Goal: Task Accomplishment & Management: Manage account settings

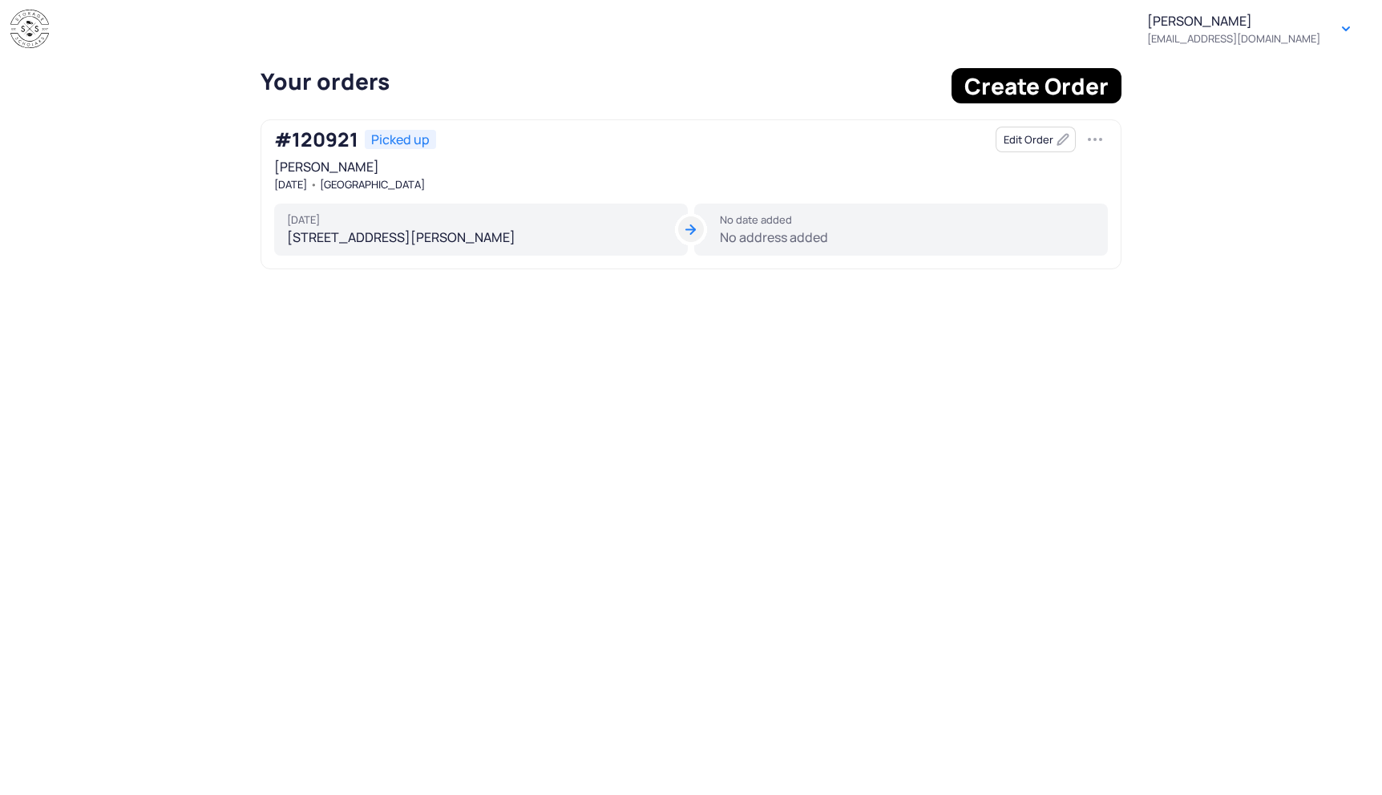
click at [803, 224] on div "No date added" at bounding box center [907, 219] width 375 height 13
click at [770, 235] on div "No date added No address added" at bounding box center [901, 230] width 414 height 53
click at [1013, 137] on button "Edit Order" at bounding box center [1036, 140] width 80 height 26
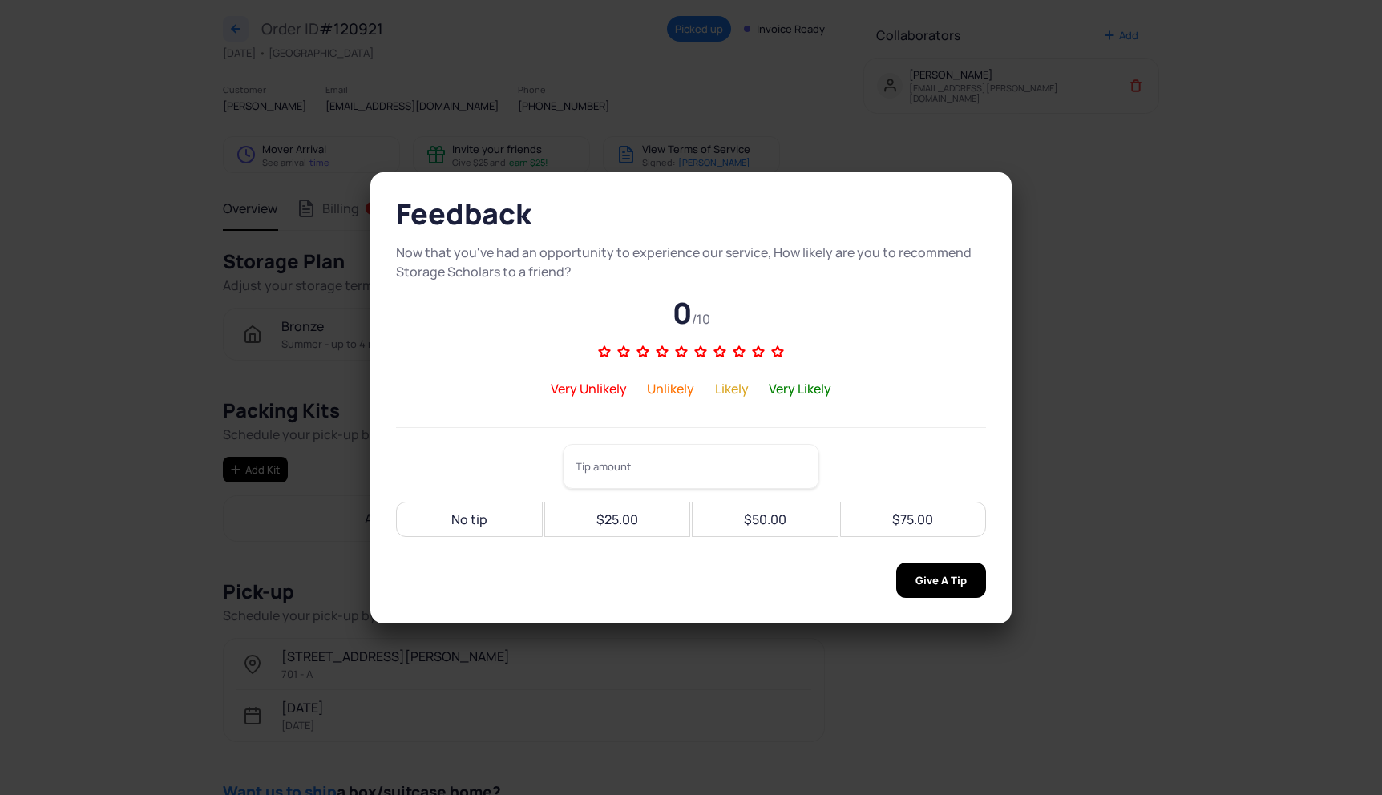
click at [1044, 489] on section "Feedback Now that you've had an opportunity to experience our service, How like…" at bounding box center [691, 397] width 1382 height 795
type input "*"
click at [659, 455] on input "*" at bounding box center [691, 466] width 257 height 45
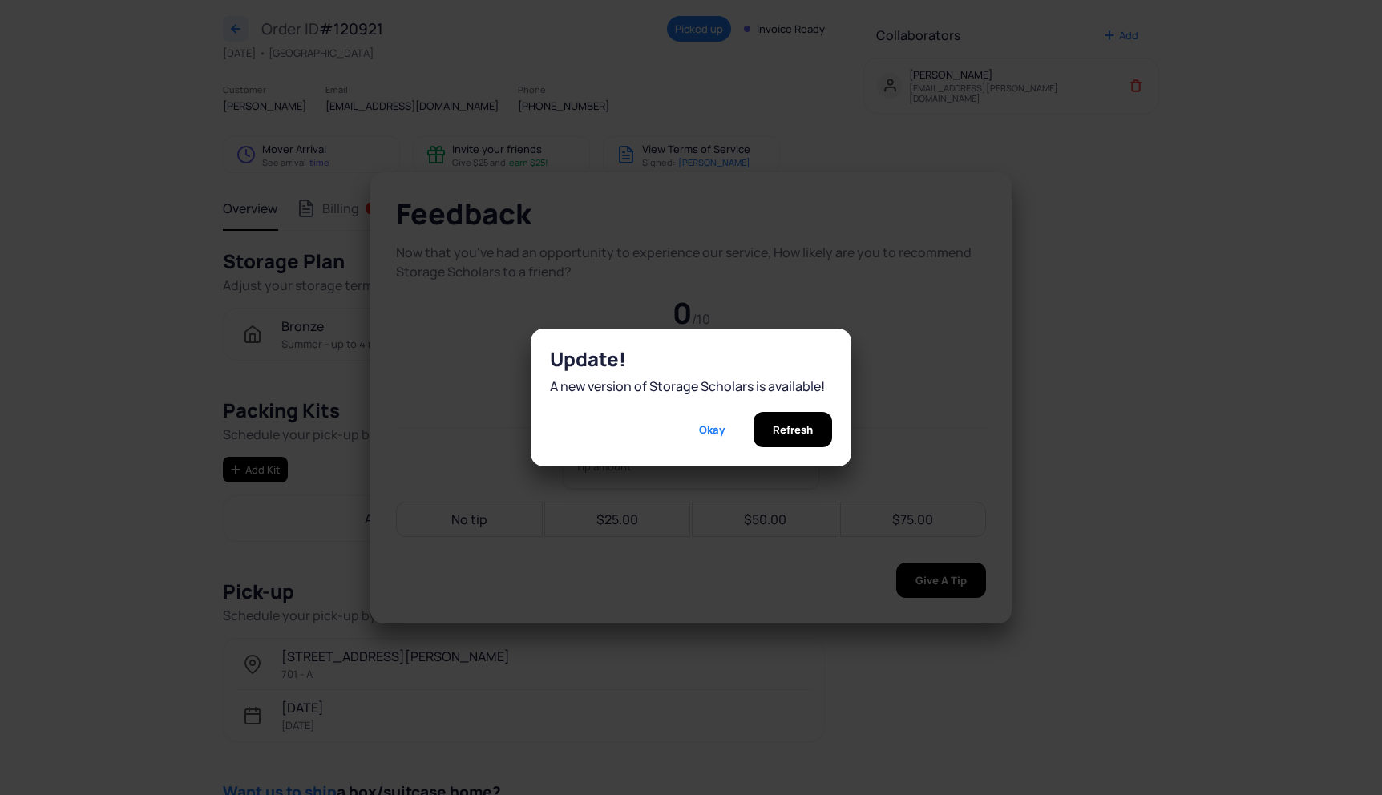
click at [715, 438] on div "Okay" at bounding box center [712, 429] width 64 height 35
type input "*"
